Goal: Check status: Check status

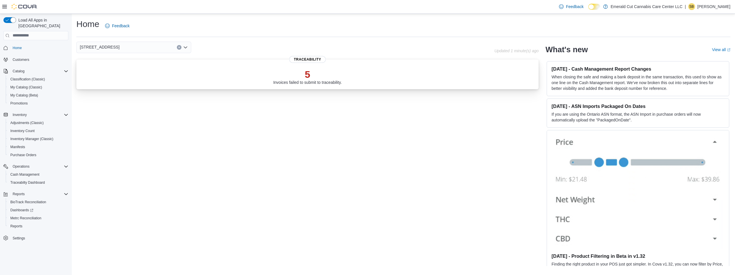
click at [205, 80] on div "5 Invoices failed to submit to traceability." at bounding box center [307, 75] width 453 height 18
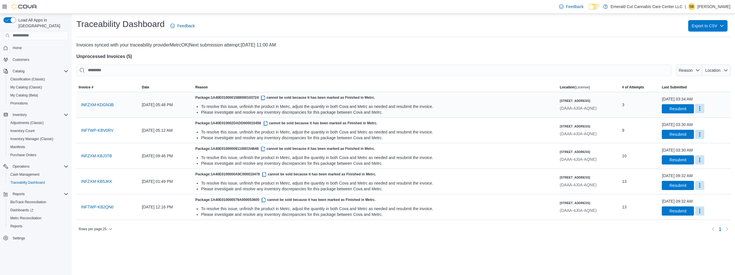
drag, startPoint x: 692, startPoint y: 108, endPoint x: 690, endPoint y: 112, distance: 4.7
click at [695, 109] on button "More" at bounding box center [699, 108] width 9 height 9
click at [706, 121] on span "Mark as Resolved" at bounding box center [704, 123] width 32 height 6
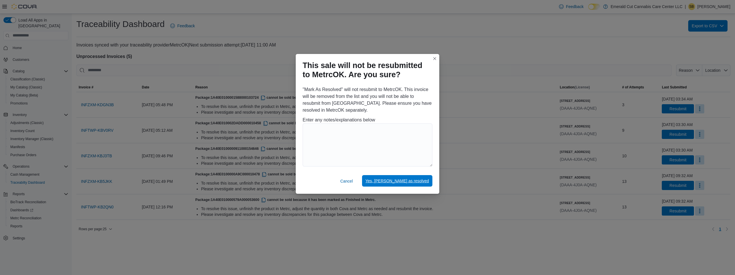
click at [396, 175] on span "Yes, mark as resolved" at bounding box center [396, 180] width 63 height 11
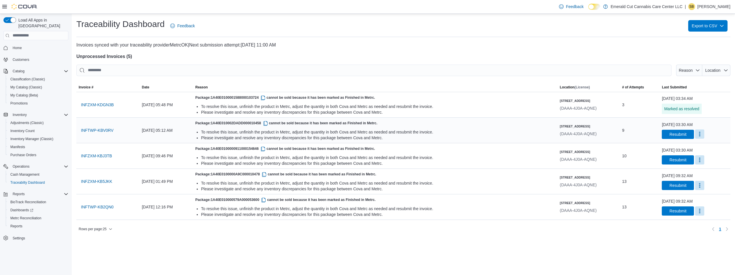
click at [695, 136] on button "More" at bounding box center [699, 133] width 9 height 9
click at [692, 146] on span "Mark as Resolved" at bounding box center [704, 149] width 32 height 6
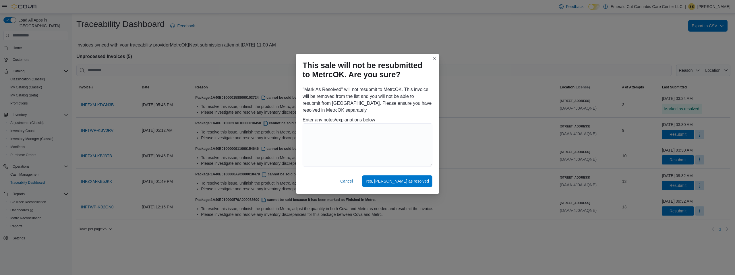
drag, startPoint x: 426, startPoint y: 176, endPoint x: 447, endPoint y: 175, distance: 21.8
click at [426, 176] on span "Yes, mark as resolved" at bounding box center [396, 180] width 63 height 11
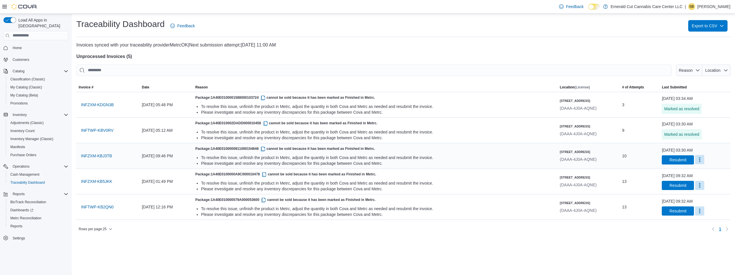
click at [695, 161] on button "More" at bounding box center [699, 159] width 9 height 9
click at [691, 171] on span "Mark as Resolved" at bounding box center [704, 174] width 32 height 6
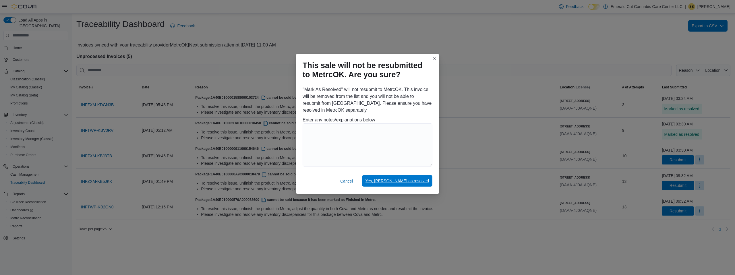
click at [420, 176] on span "Yes, mark as resolved" at bounding box center [396, 180] width 63 height 11
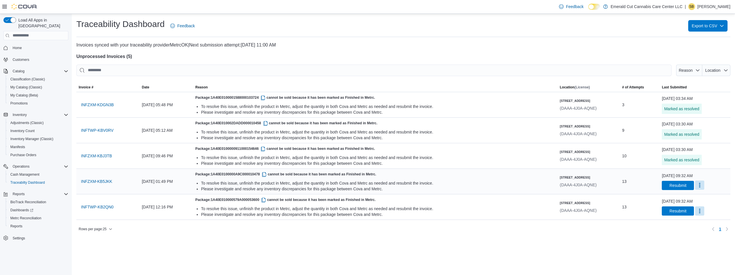
click at [695, 184] on button "More" at bounding box center [699, 185] width 9 height 9
click at [695, 198] on span "Mark as Resolved" at bounding box center [704, 200] width 32 height 6
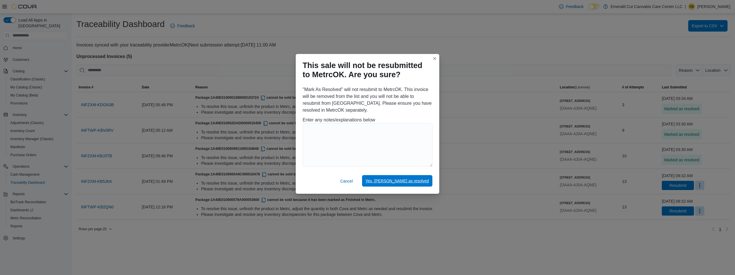
click at [428, 184] on button "Yes, mark as resolved" at bounding box center [397, 180] width 70 height 11
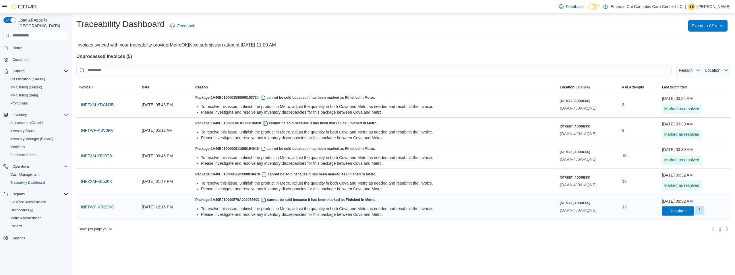
click at [695, 212] on button "More" at bounding box center [699, 210] width 9 height 9
click at [689, 224] on span "Mark as Resolved" at bounding box center [704, 225] width 32 height 6
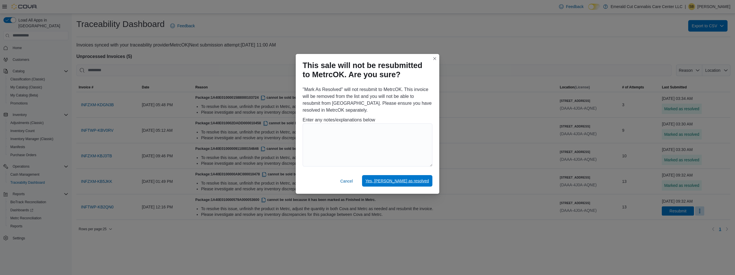
click at [413, 184] on span "Yes, mark as resolved" at bounding box center [396, 180] width 63 height 11
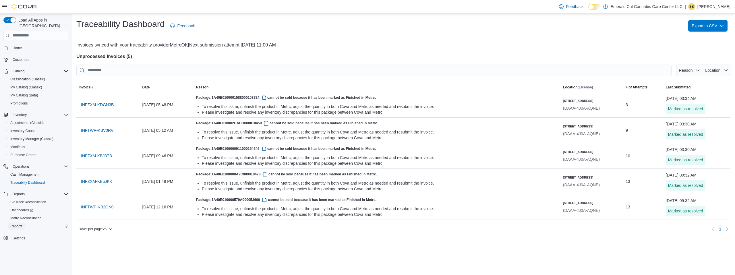
click at [15, 224] on span "Reports" at bounding box center [16, 226] width 12 height 5
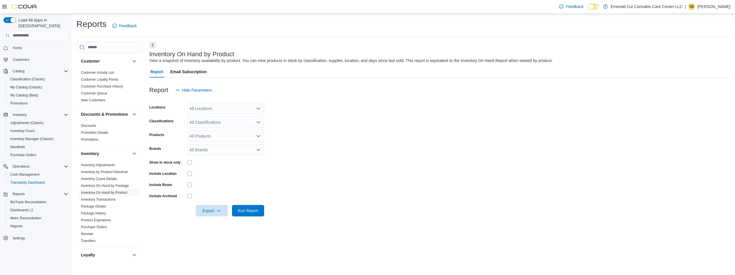
click at [249, 105] on div "All Locations" at bounding box center [225, 108] width 77 height 11
click at [247, 118] on span "Emerald Cut Cannabis Care Center LLC" at bounding box center [233, 118] width 72 height 6
click at [239, 121] on span "405 South Pocola Blvd Unit A" at bounding box center [219, 118] width 40 height 6
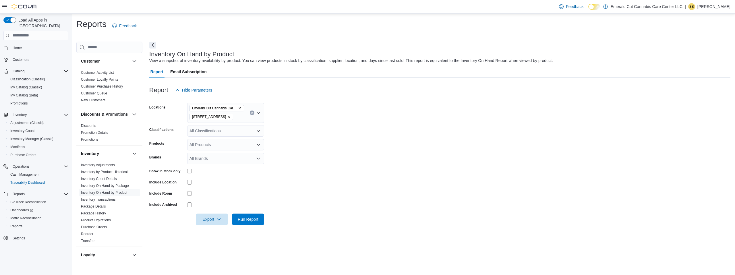
drag, startPoint x: 272, startPoint y: 130, endPoint x: 265, endPoint y: 136, distance: 9.0
click at [272, 131] on form "Locations Emerald Cut Cannabis Care Center LLC 405 South Pocola Blvd Unit A Cla…" at bounding box center [439, 160] width 581 height 129
click at [187, 182] on div "Include Location" at bounding box center [206, 182] width 115 height 9
click at [239, 221] on span "Run Report" at bounding box center [248, 219] width 21 height 6
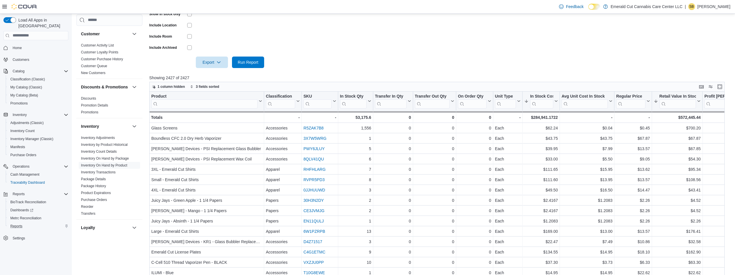
scroll to position [158, 0]
click at [34, 223] on div "Reports" at bounding box center [38, 226] width 60 height 7
click at [119, 159] on link "Inventory On Hand by Package" at bounding box center [105, 158] width 48 height 4
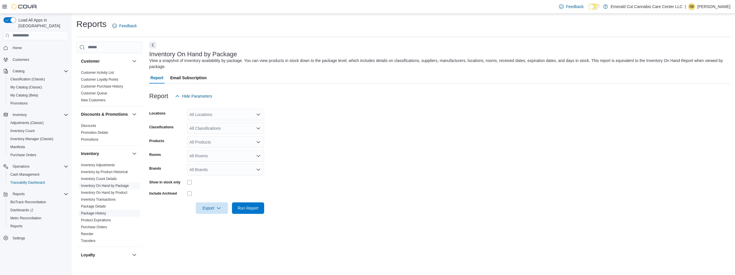
click at [104, 213] on link "Package History" at bounding box center [93, 213] width 25 height 4
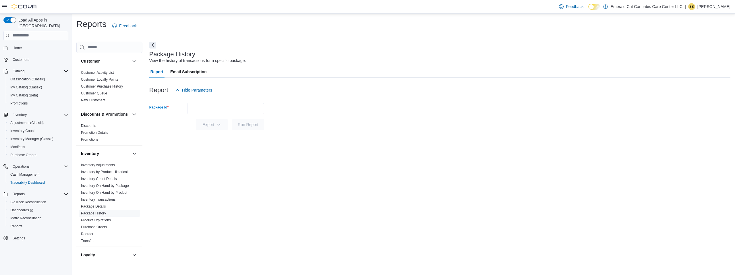
drag, startPoint x: 217, startPoint y: 103, endPoint x: 217, endPoint y: 106, distance: 3.5
click at [217, 104] on input "Package Id" at bounding box center [225, 108] width 77 height 11
paste input "**********"
click at [243, 123] on span "Run Report" at bounding box center [248, 124] width 21 height 6
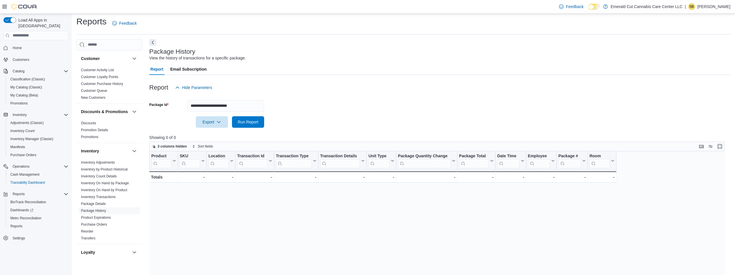
scroll to position [3, 0]
click at [254, 107] on input "**********" at bounding box center [225, 104] width 77 height 11
type input "**********"
click at [232, 115] on button "Run Report" at bounding box center [248, 120] width 32 height 11
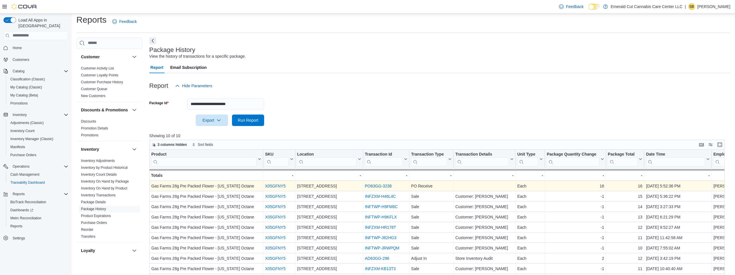
click at [391, 187] on link "PO63GG-3238" at bounding box center [378, 186] width 27 height 5
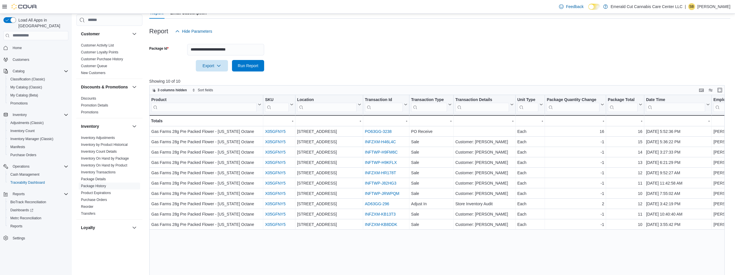
scroll to position [62, 0]
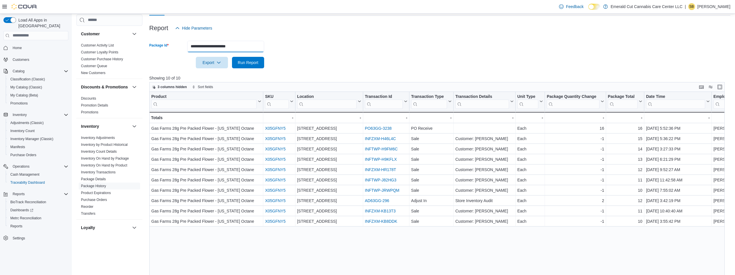
click at [221, 50] on input "**********" at bounding box center [225, 46] width 77 height 11
